Goal: Navigation & Orientation: Find specific page/section

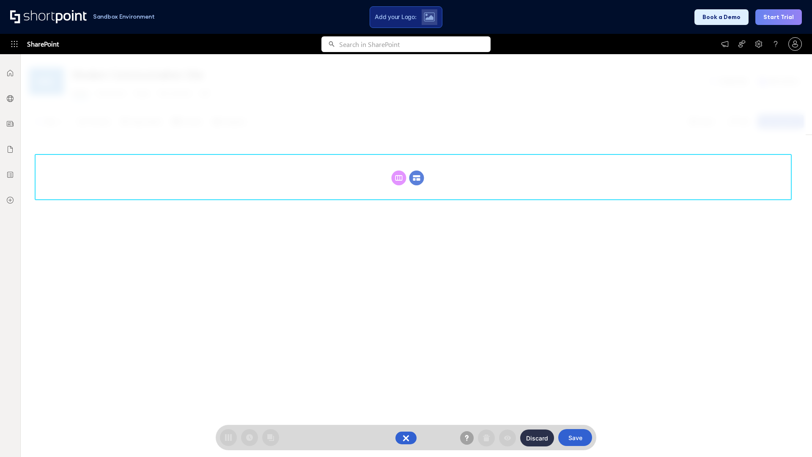
scroll to position [116, 0]
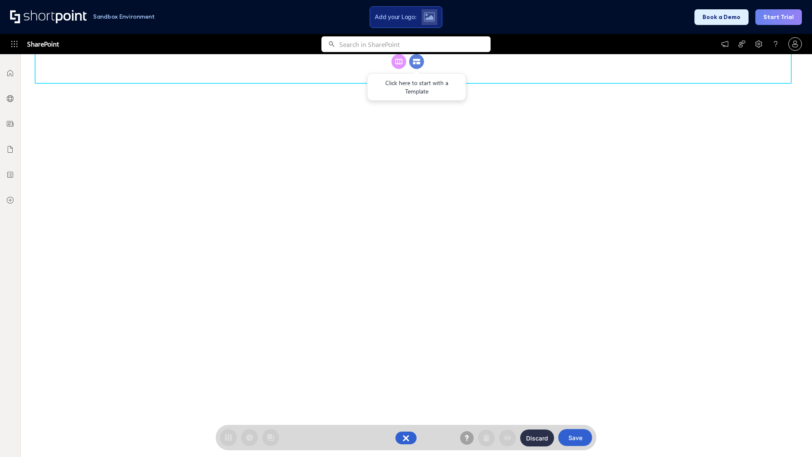
click at [417, 69] on circle at bounding box center [416, 61] width 15 height 15
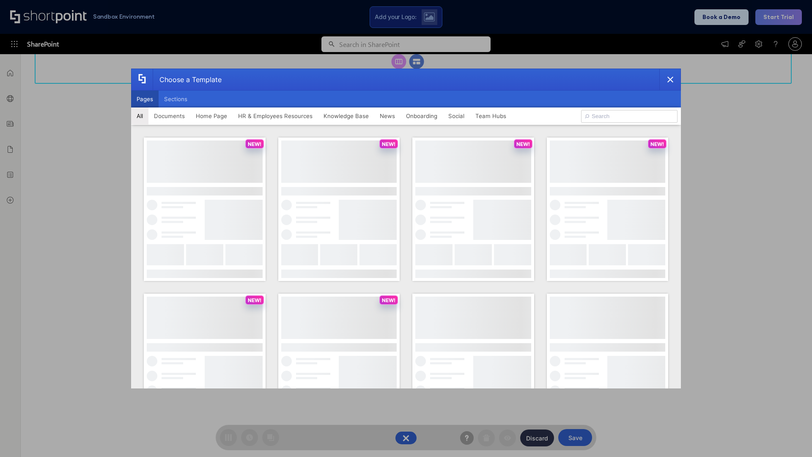
scroll to position [0, 0]
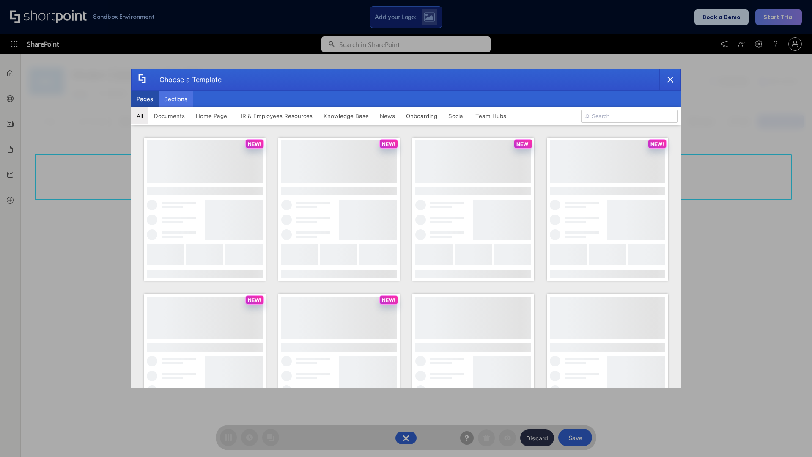
click at [175, 99] on button "Sections" at bounding box center [176, 98] width 34 height 17
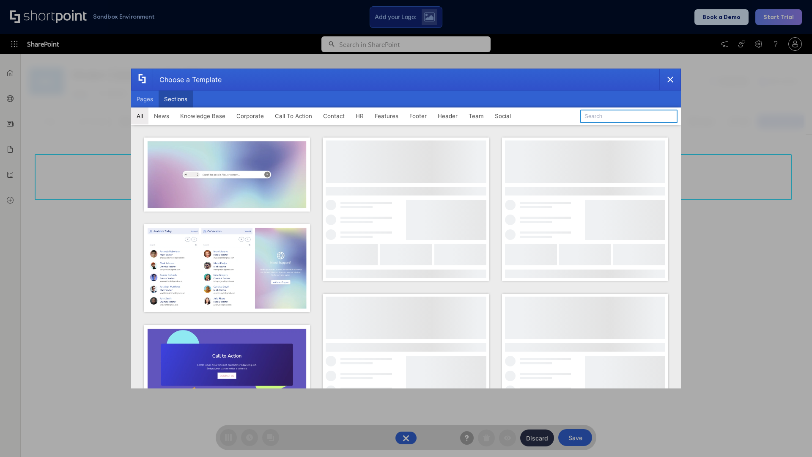
type input "FAQ 1"
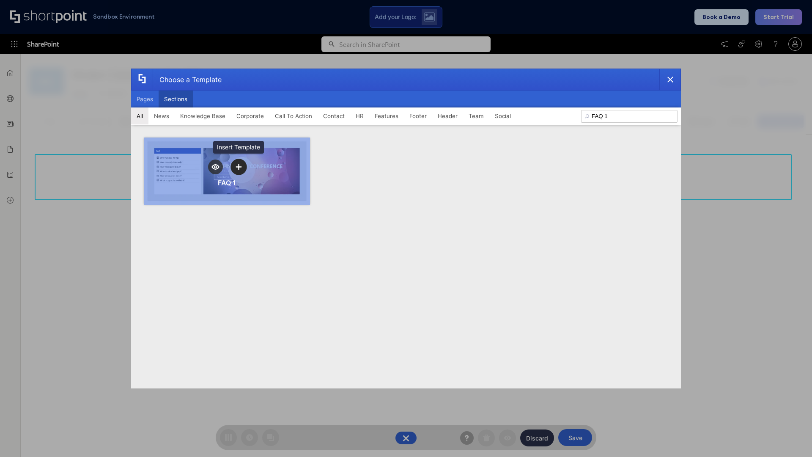
click at [238, 167] on icon "template selector" at bounding box center [239, 167] width 6 height 6
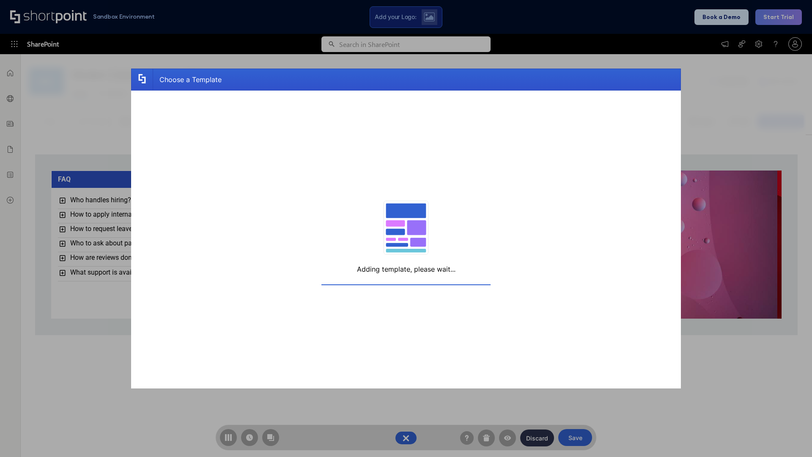
scroll to position [6, 6]
